Goal: Find contact information: Find contact information

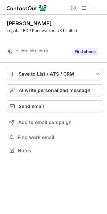
scroll to position [135, 107]
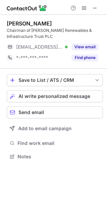
scroll to position [152, 107]
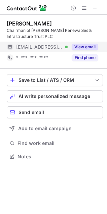
click at [95, 44] on button "View email" at bounding box center [84, 47] width 26 height 7
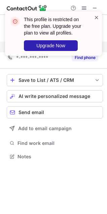
click at [95, 18] on span at bounding box center [95, 17] width 5 height 7
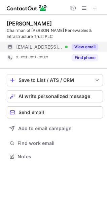
click at [92, 8] on span at bounding box center [94, 7] width 5 height 5
